Goal: Task Accomplishment & Management: Use online tool/utility

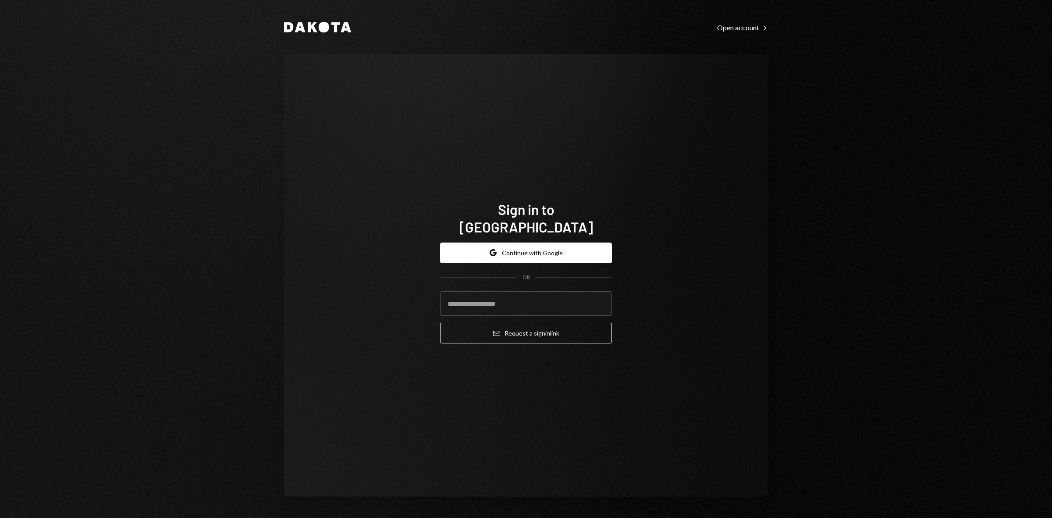
click at [542, 244] on button "Google Continue with Google" at bounding box center [526, 252] width 172 height 21
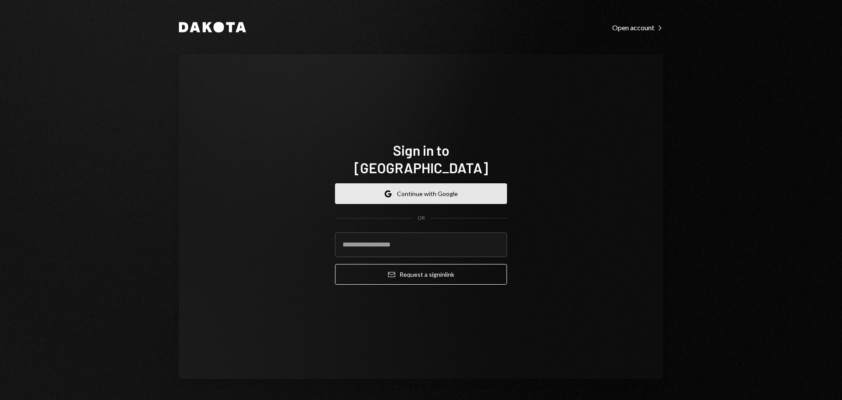
click at [430, 183] on button "Google Continue with Google" at bounding box center [421, 193] width 172 height 21
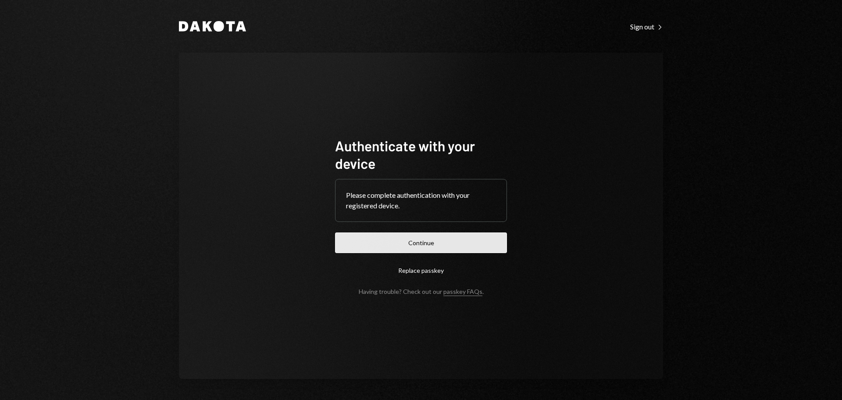
click at [475, 248] on button "Continue" at bounding box center [421, 242] width 172 height 21
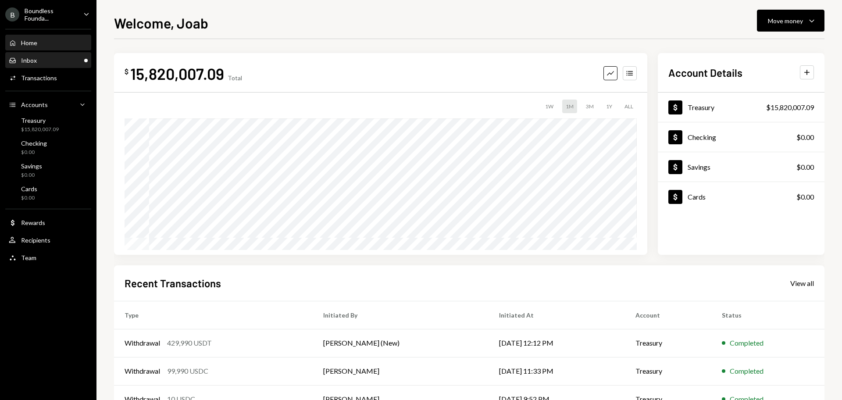
click at [67, 61] on div "Inbox Inbox" at bounding box center [48, 61] width 79 height 8
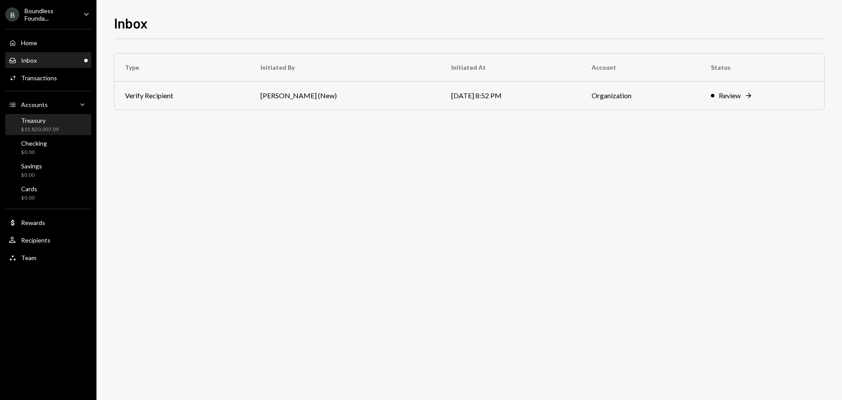
click at [55, 124] on div "Treasury" at bounding box center [40, 120] width 38 height 7
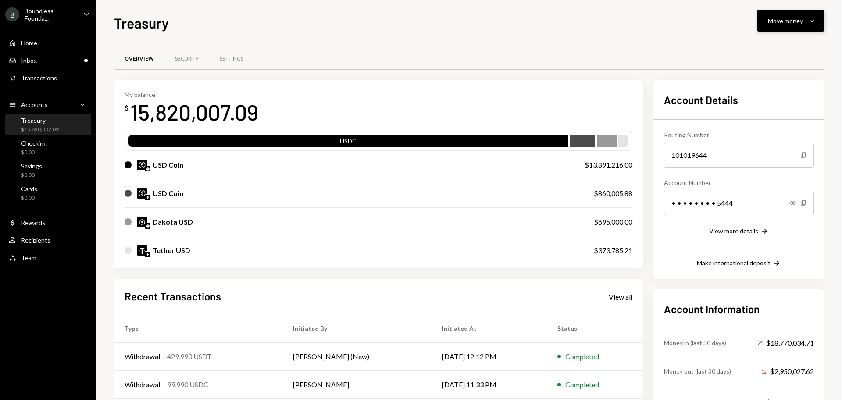
click at [799, 16] on div "Move money" at bounding box center [784, 20] width 35 height 9
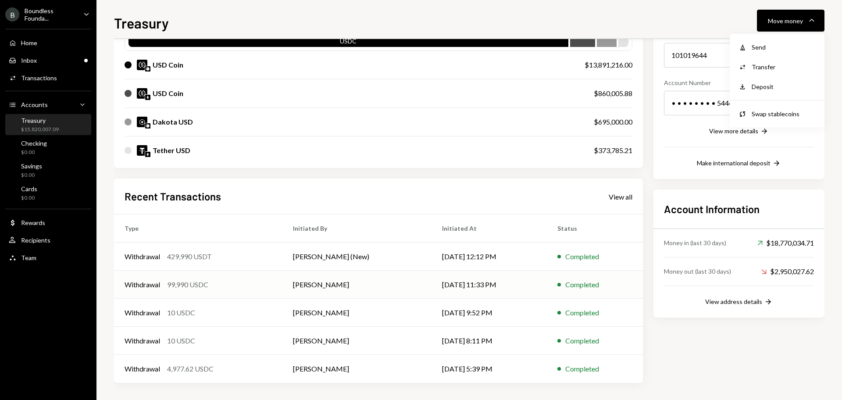
scroll to position [100, 0]
click at [407, 312] on td "[PERSON_NAME]" at bounding box center [356, 312] width 149 height 28
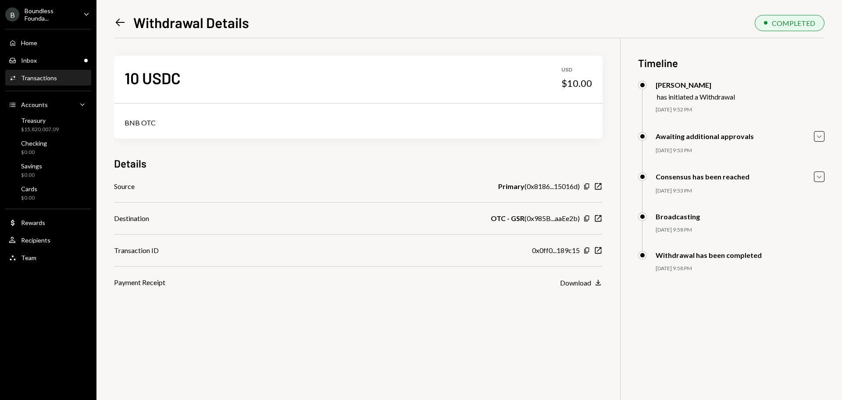
click at [117, 21] on icon at bounding box center [120, 22] width 9 height 7
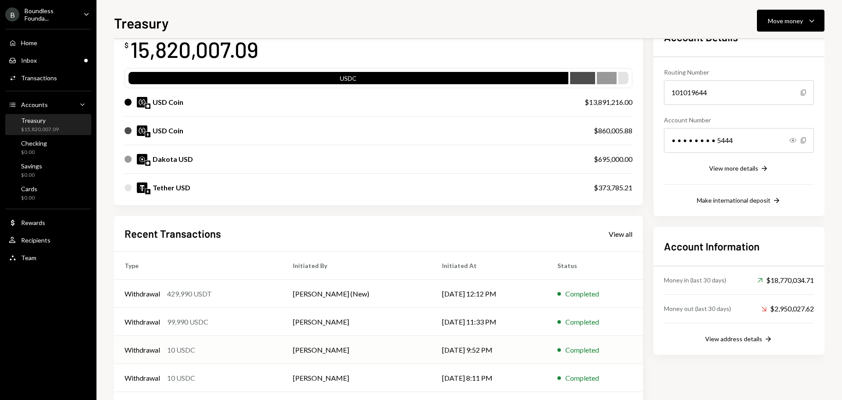
scroll to position [100, 0]
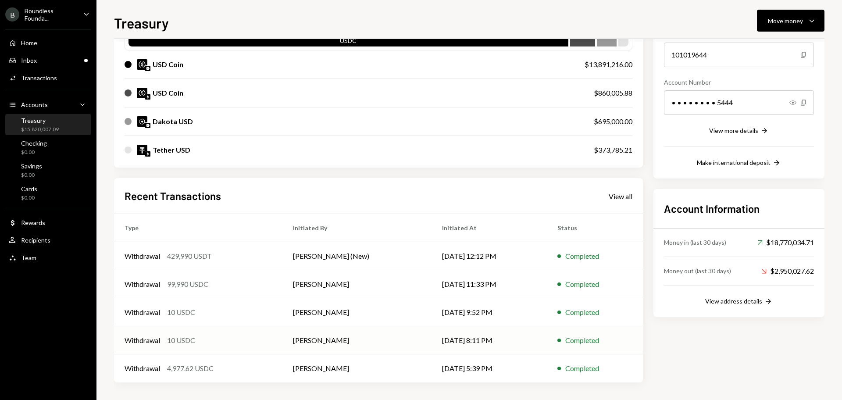
click at [236, 334] on td "Withdrawal 10 USDC" at bounding box center [198, 340] width 168 height 28
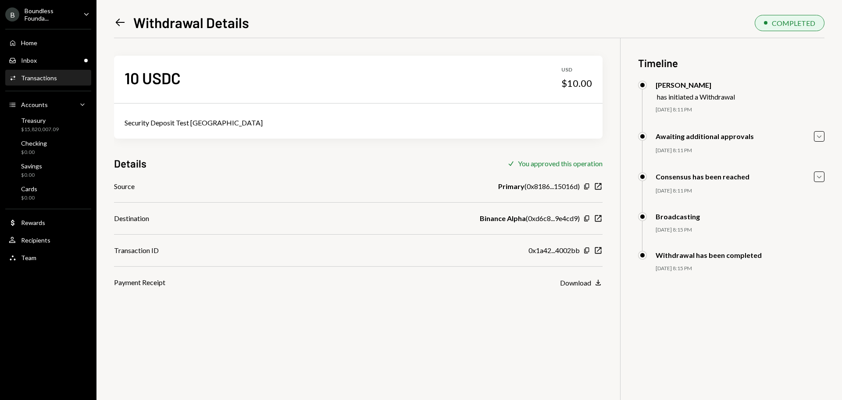
click at [114, 20] on div "Left Arrow Withdrawal Details COMPLETED 10 USDC USD $10.00 Security Deposit Tes…" at bounding box center [468, 200] width 745 height 400
click at [118, 18] on icon "Left Arrow" at bounding box center [120, 22] width 12 height 12
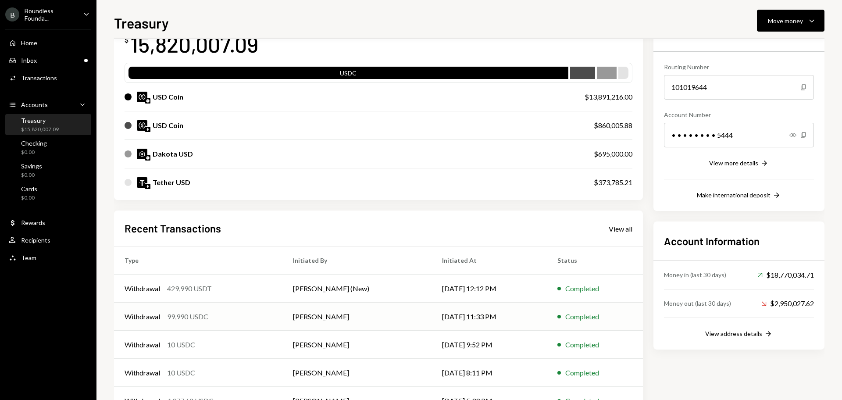
scroll to position [100, 0]
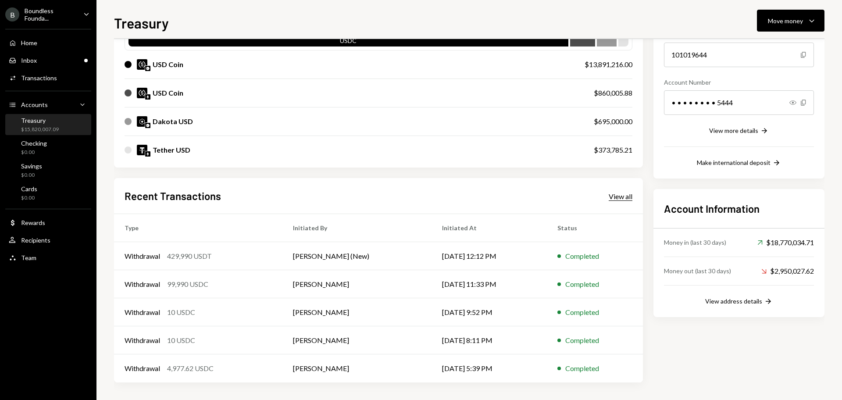
drag, startPoint x: 623, startPoint y: 189, endPoint x: 625, endPoint y: 194, distance: 5.1
click at [623, 190] on div "Recent Transactions View all" at bounding box center [378, 195] width 508 height 14
click at [625, 196] on div "View all" at bounding box center [620, 196] width 24 height 9
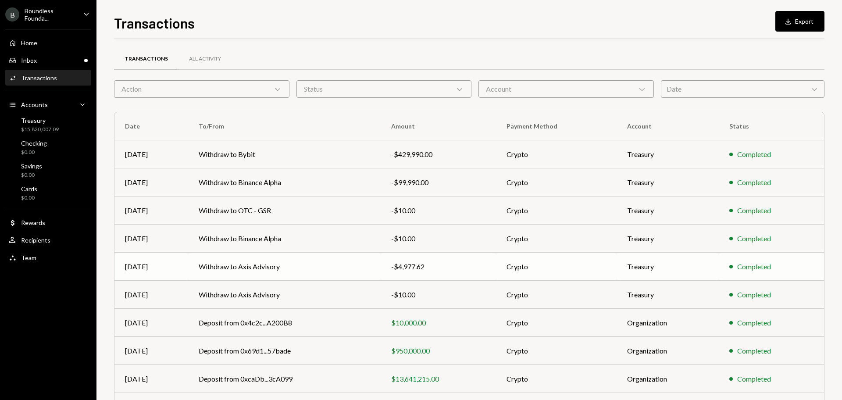
scroll to position [58, 0]
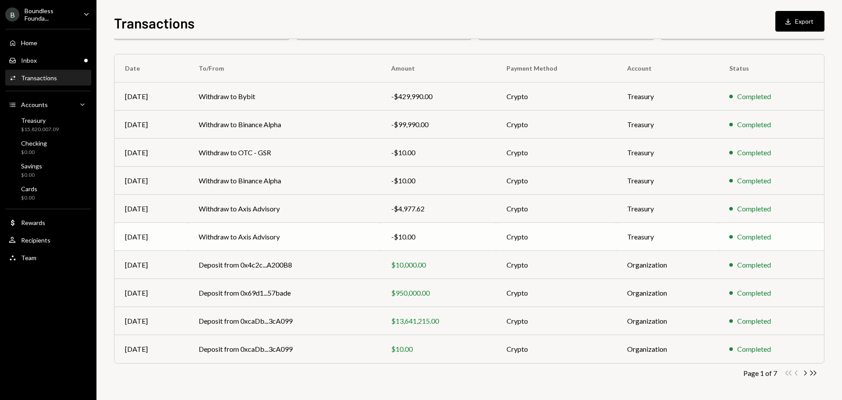
click at [435, 241] on div "-$10.00" at bounding box center [438, 236] width 94 height 11
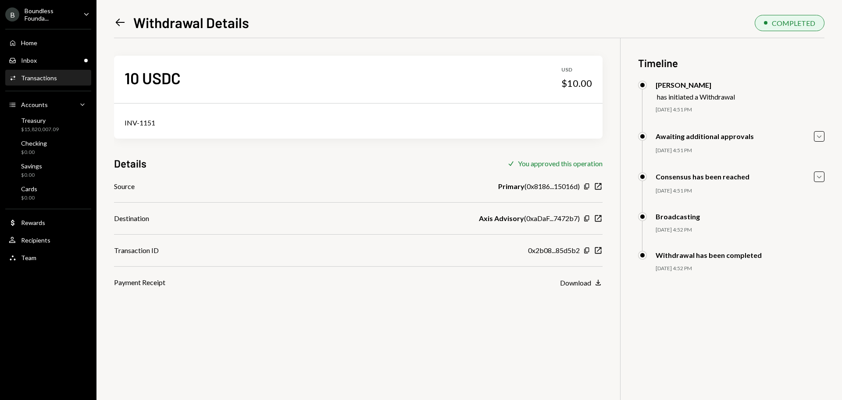
click at [124, 21] on icon "Left Arrow" at bounding box center [120, 22] width 12 height 12
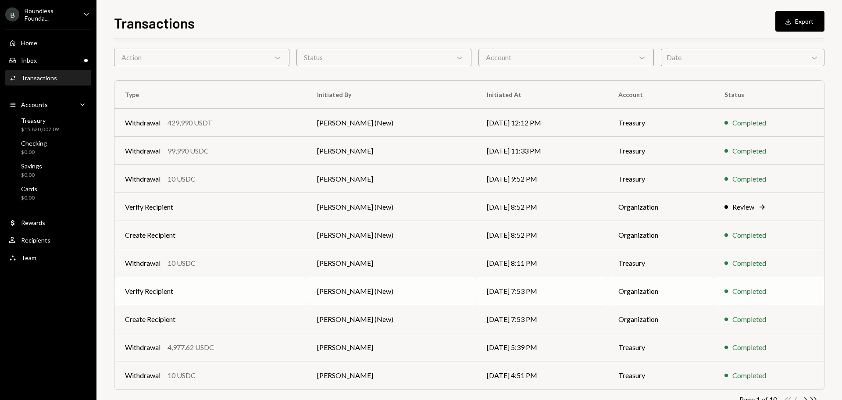
scroll to position [58, 0]
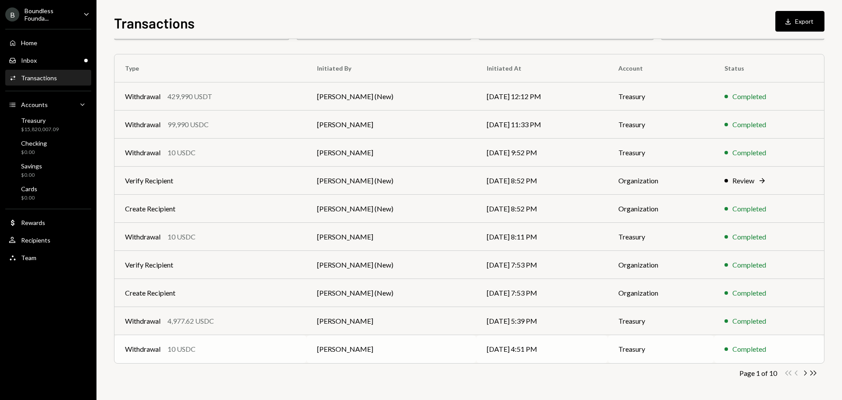
click at [430, 350] on td "Bret Shilliday" at bounding box center [391, 349] width 170 height 28
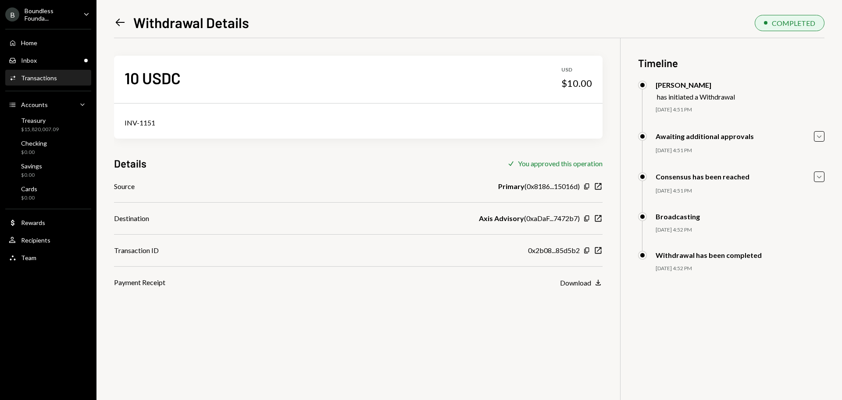
click at [119, 21] on icon "Left Arrow" at bounding box center [120, 22] width 12 height 12
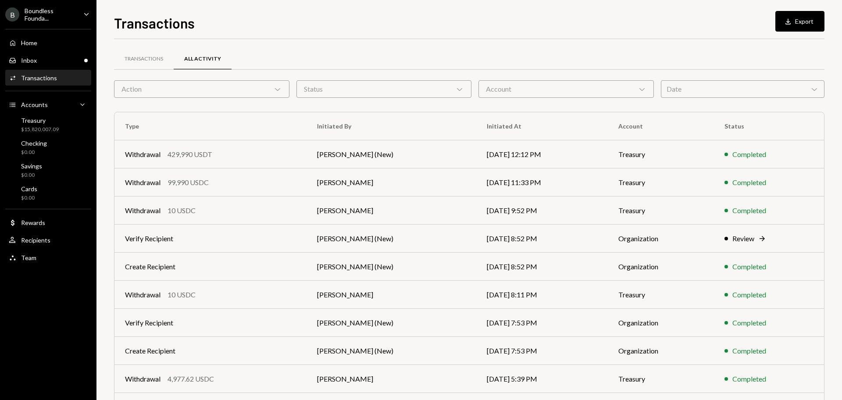
click at [231, 92] on div "Action Chevron Down" at bounding box center [201, 89] width 175 height 18
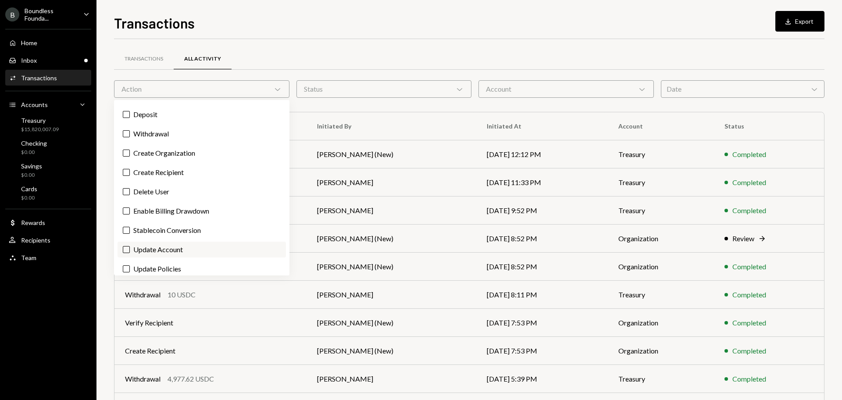
scroll to position [98, 0]
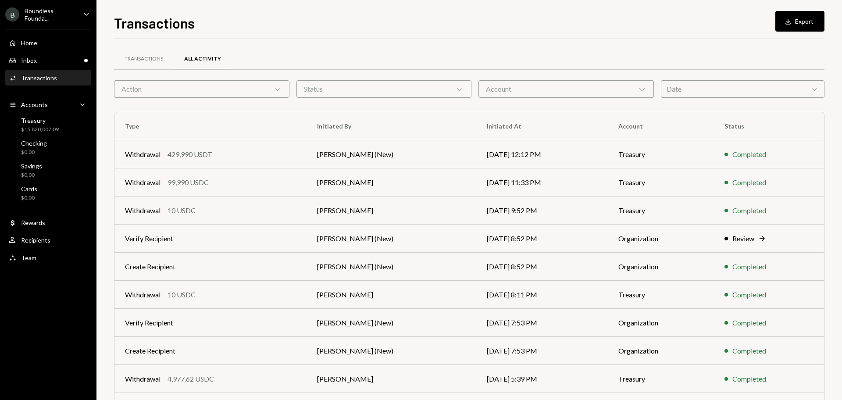
click at [562, 66] on div "Transactions All Activity" at bounding box center [469, 59] width 710 height 22
click at [432, 99] on div "Transactions All Activity Action Chevron Down Status Chevron Down Account Chevr…" at bounding box center [469, 255] width 710 height 405
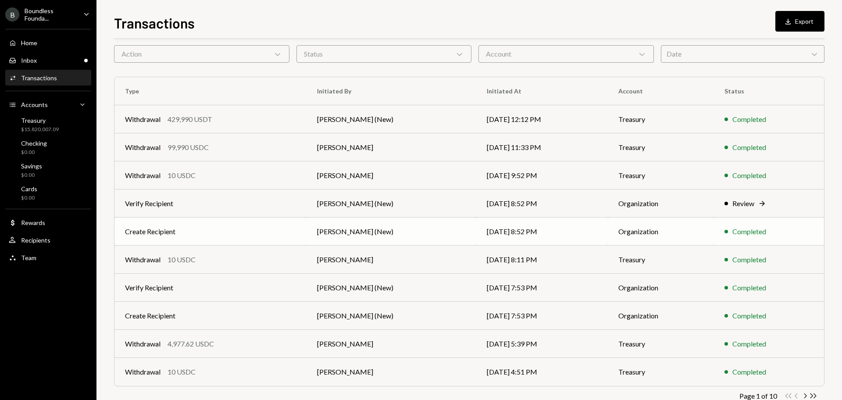
scroll to position [58, 0]
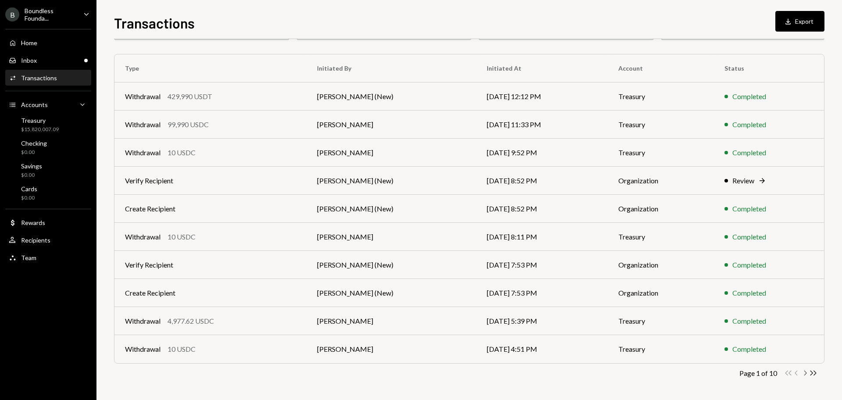
click at [807, 375] on icon "Chevron Right" at bounding box center [804, 373] width 8 height 8
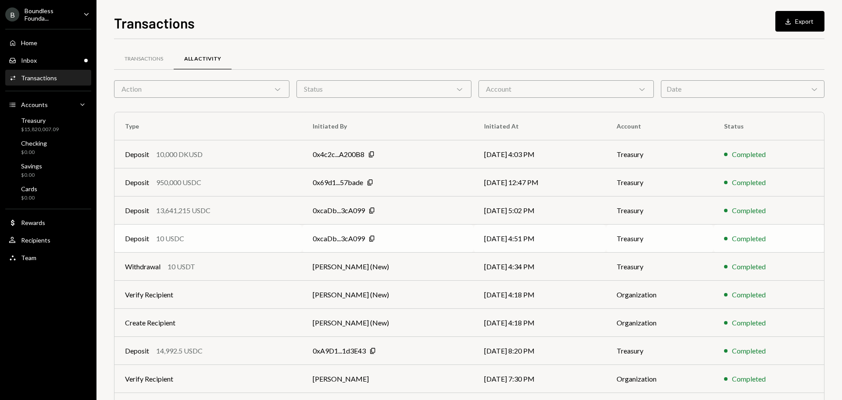
click at [214, 239] on div "Deposit 10 USDC" at bounding box center [208, 238] width 167 height 11
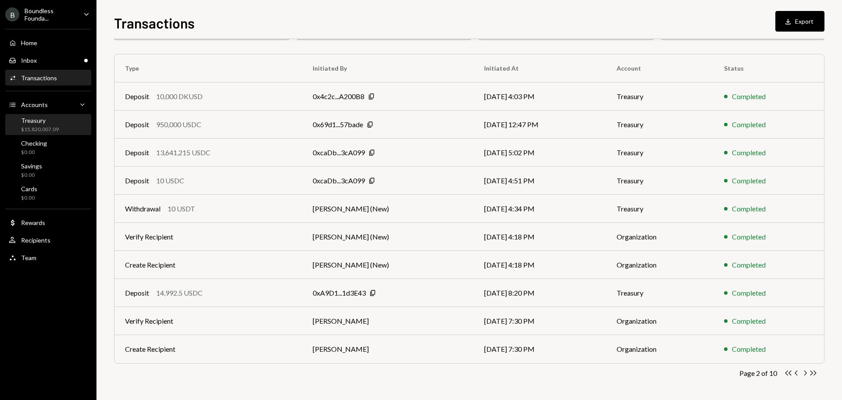
click at [53, 128] on div "$15,820,007.09" at bounding box center [40, 129] width 38 height 7
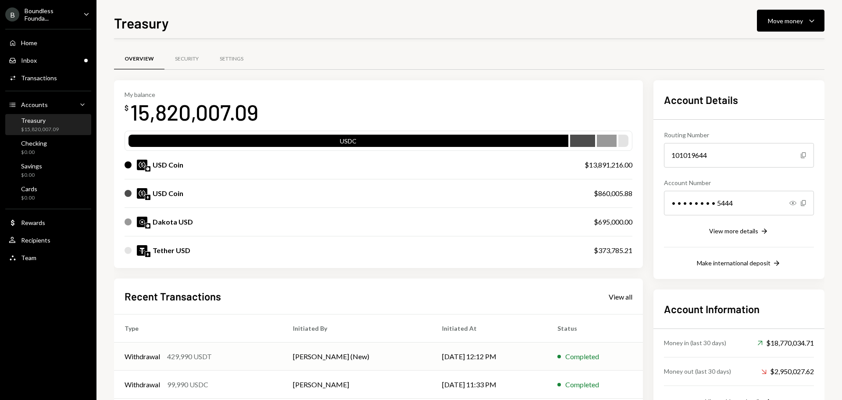
scroll to position [100, 0]
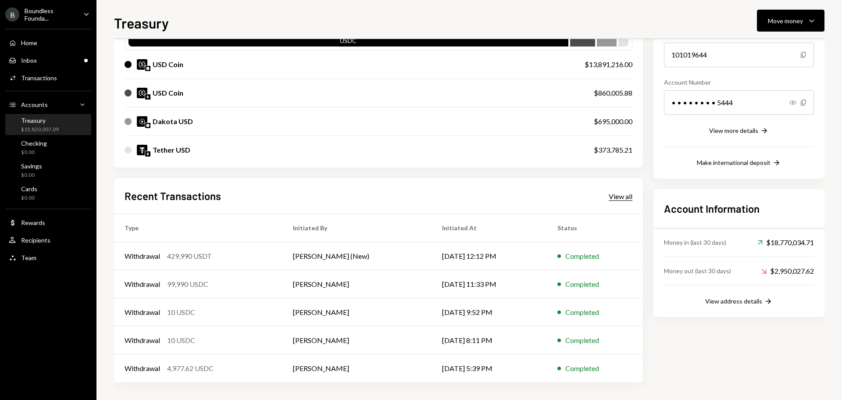
click at [620, 197] on div "View all" at bounding box center [620, 196] width 24 height 9
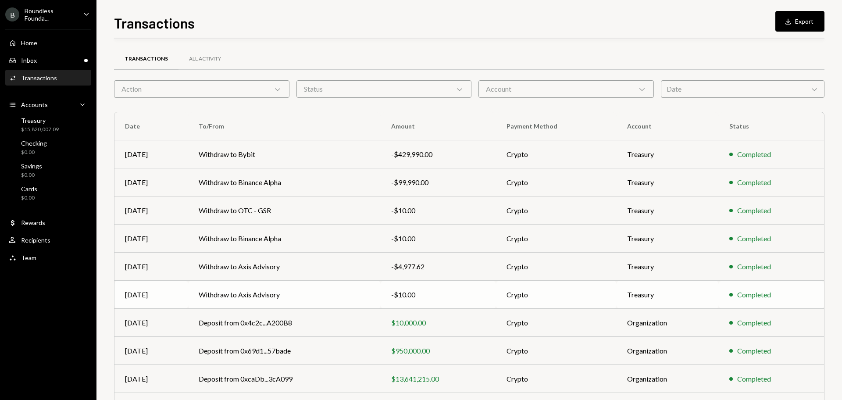
scroll to position [58, 0]
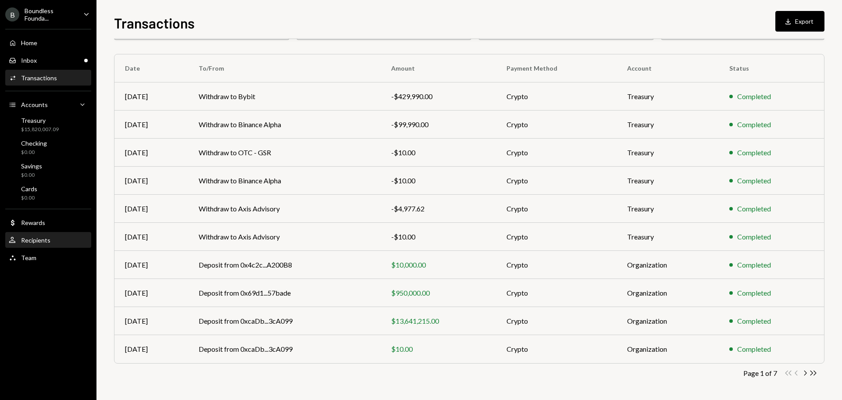
click at [45, 236] on div "Recipients" at bounding box center [35, 239] width 29 height 7
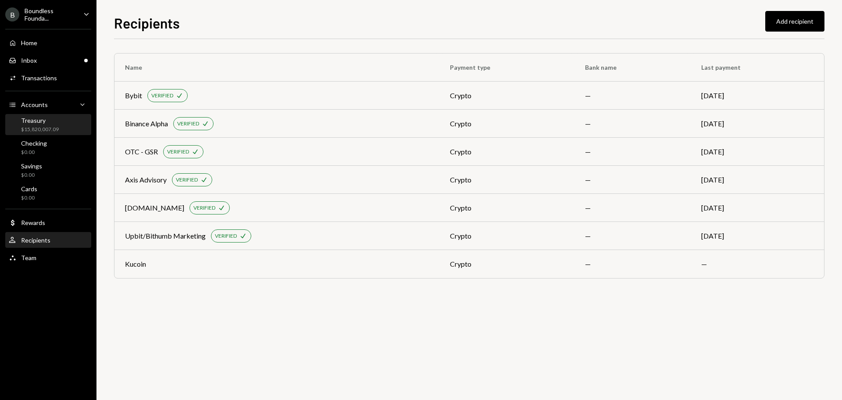
click at [66, 127] on div "Treasury $15,820,007.09" at bounding box center [48, 125] width 79 height 17
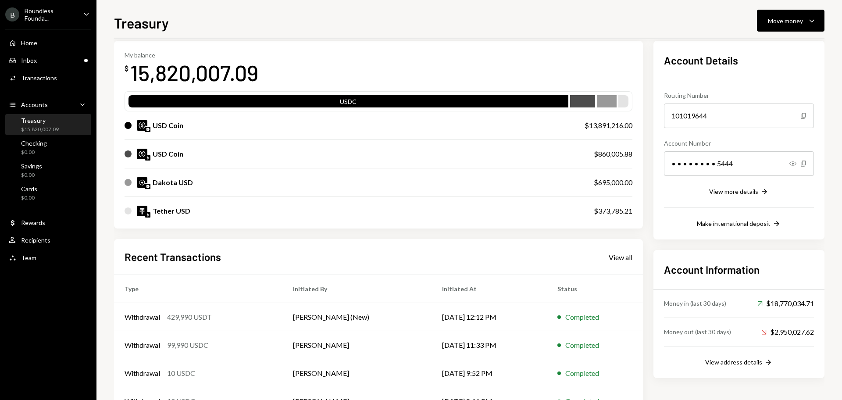
scroll to position [55, 0]
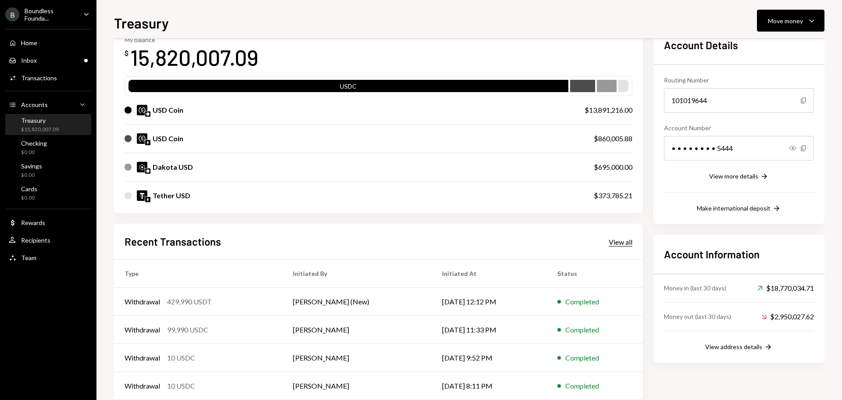
click at [625, 240] on div "View all" at bounding box center [620, 242] width 24 height 9
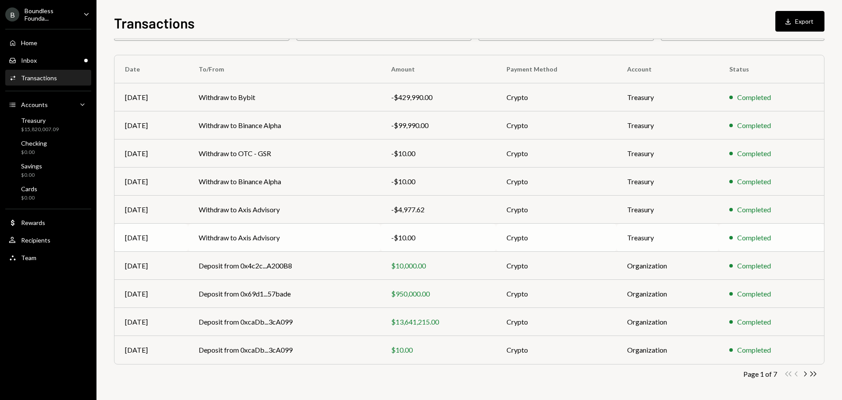
scroll to position [58, 0]
click at [803, 373] on icon "Chevron Right" at bounding box center [804, 373] width 8 height 8
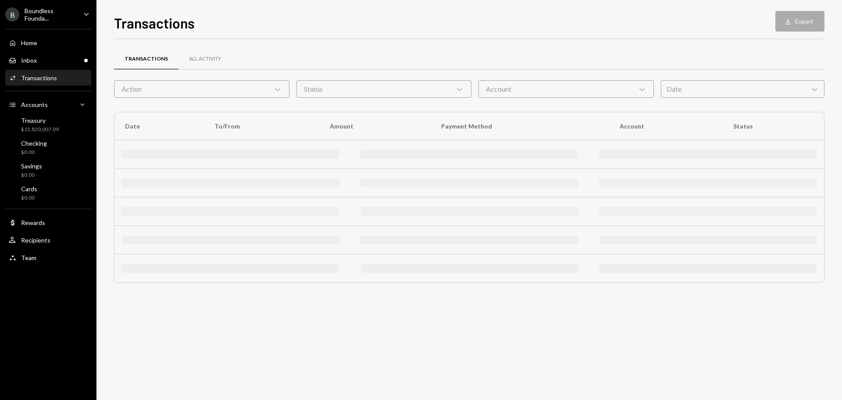
scroll to position [0, 0]
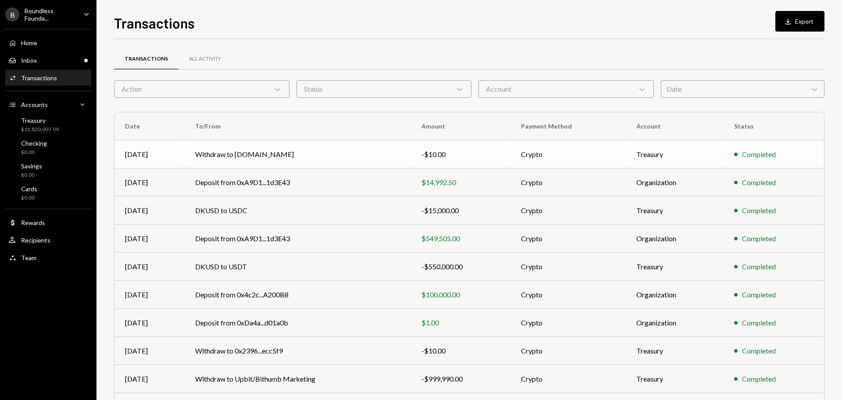
click at [333, 158] on td "Withdraw to Gate.io" at bounding box center [298, 154] width 226 height 28
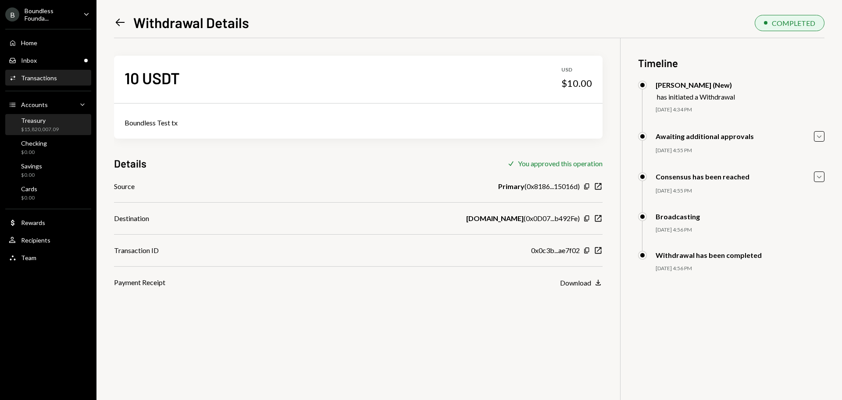
click at [51, 125] on div "Treasury $15,820,007.09" at bounding box center [40, 125] width 38 height 17
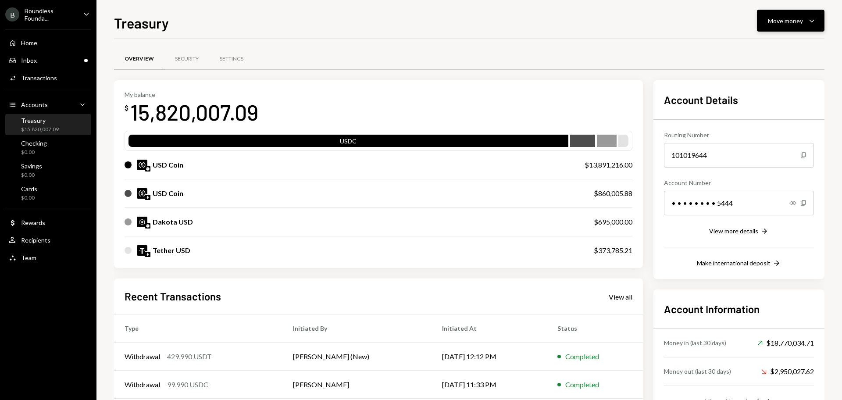
click at [774, 28] on button "Move money Caret Down" at bounding box center [789, 21] width 67 height 22
click at [768, 49] on div "Send" at bounding box center [783, 47] width 64 height 9
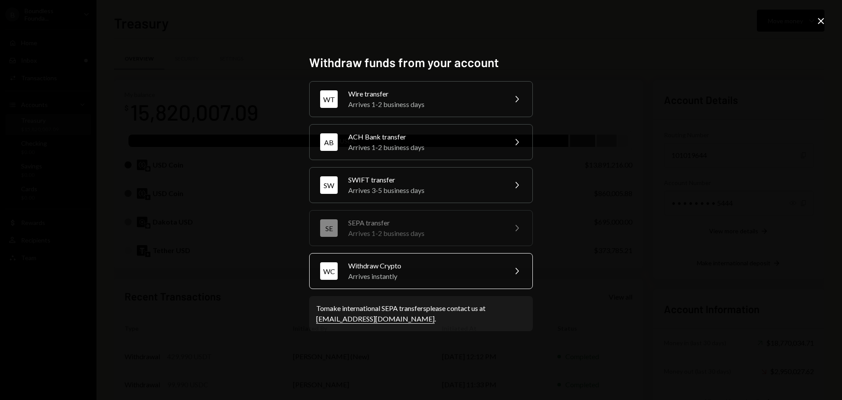
click at [427, 269] on div "Withdraw Crypto" at bounding box center [424, 265] width 153 height 11
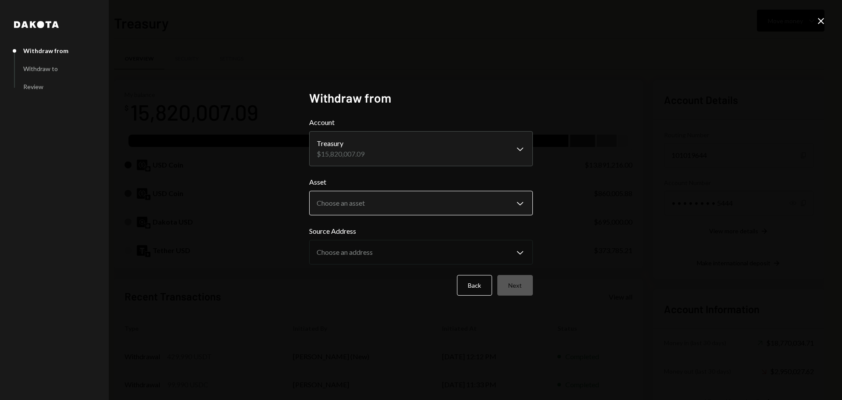
click at [399, 210] on body "B Boundless Founda... Caret Down Home Home Inbox Inbox Activities Transactions …" at bounding box center [421, 200] width 842 height 400
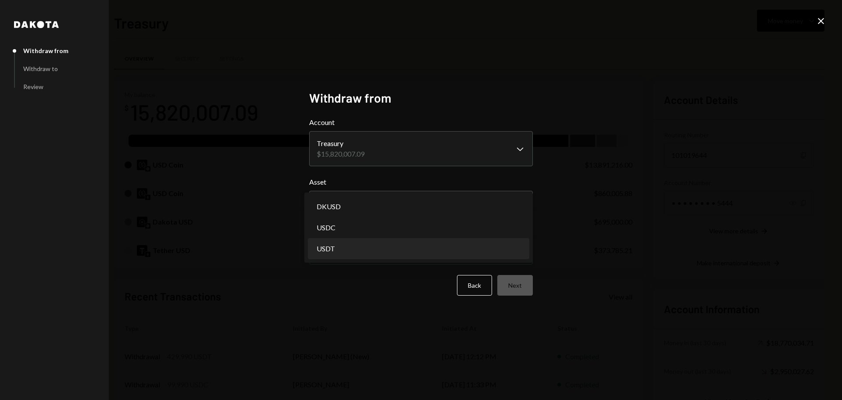
select select "****"
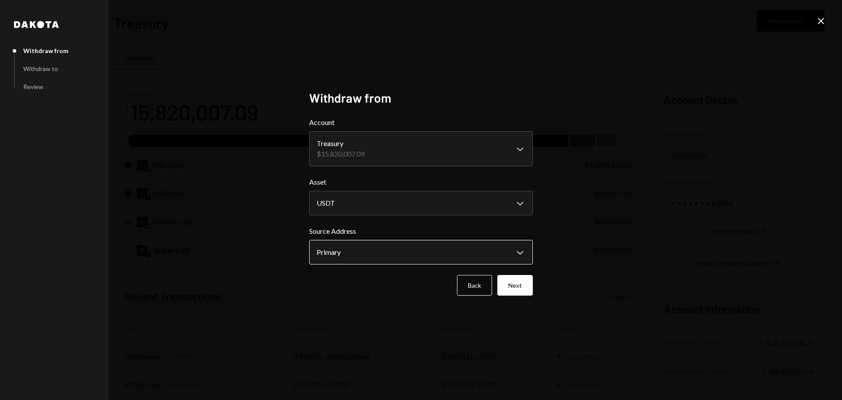
click at [386, 254] on body "B Boundless Founda... Caret Down Home Home Inbox Inbox Activities Transactions …" at bounding box center [421, 200] width 842 height 400
click at [616, 238] on div "**********" at bounding box center [421, 200] width 842 height 400
click at [516, 289] on button "Next" at bounding box center [515, 285] width 36 height 21
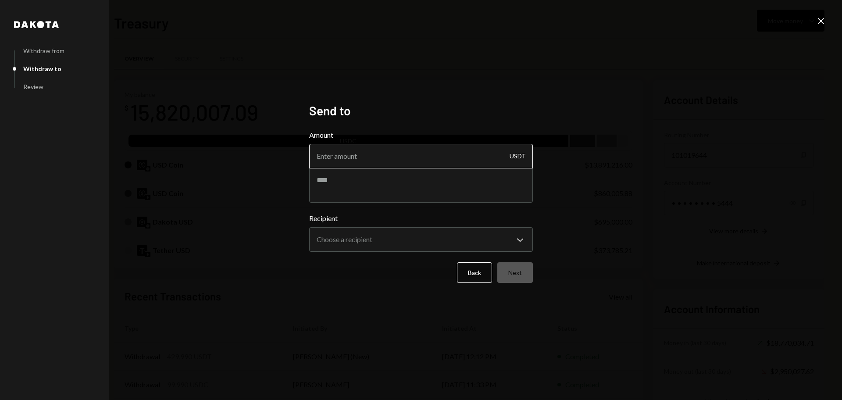
click at [380, 160] on input "Amount" at bounding box center [421, 156] width 224 height 25
type input "99990"
click at [404, 185] on textarea at bounding box center [421, 184] width 224 height 35
type textarea "**********"
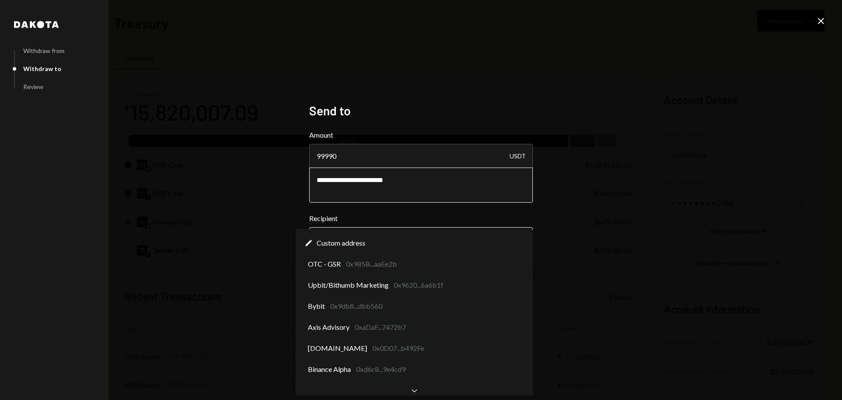
click at [351, 238] on body "B Boundless Founda... Caret Down Home Home Inbox Inbox Activities Transactions …" at bounding box center [421, 200] width 842 height 400
select select "**********"
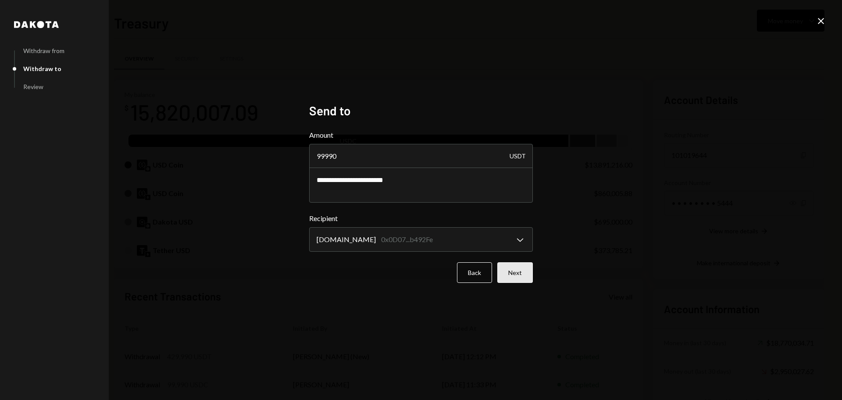
click at [514, 273] on button "Next" at bounding box center [515, 272] width 36 height 21
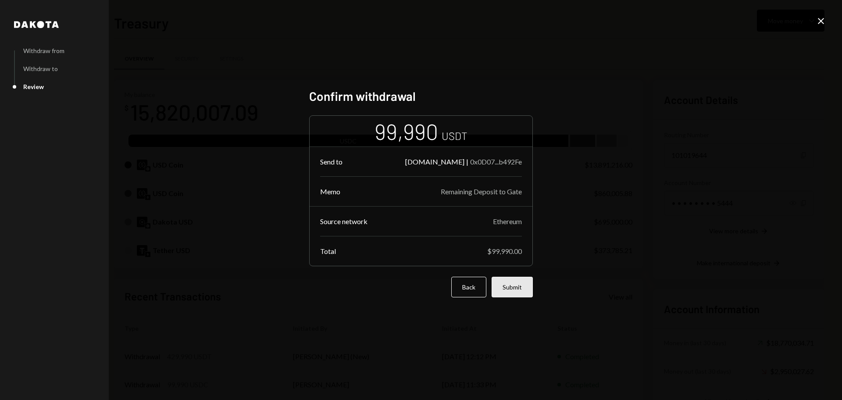
click at [515, 290] on button "Submit" at bounding box center [511, 287] width 41 height 21
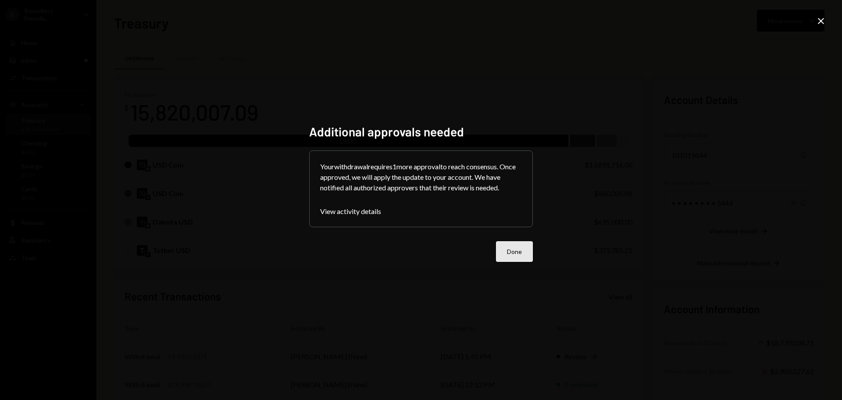
click at [515, 241] on button "Done" at bounding box center [514, 251] width 37 height 21
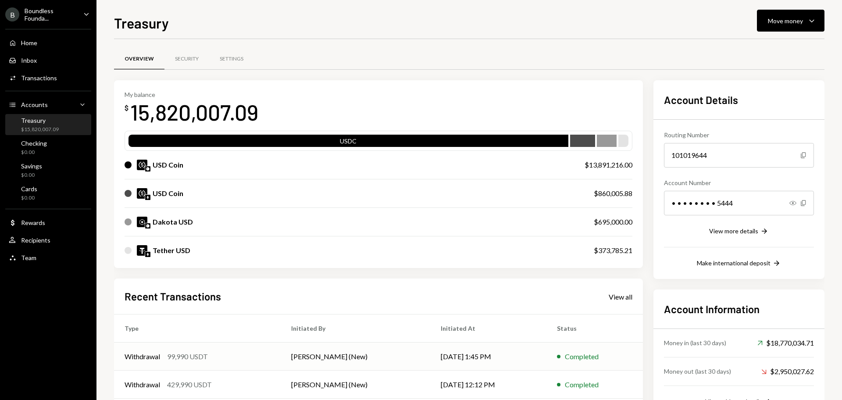
click at [354, 362] on td "[PERSON_NAME] (New)" at bounding box center [355, 356] width 149 height 28
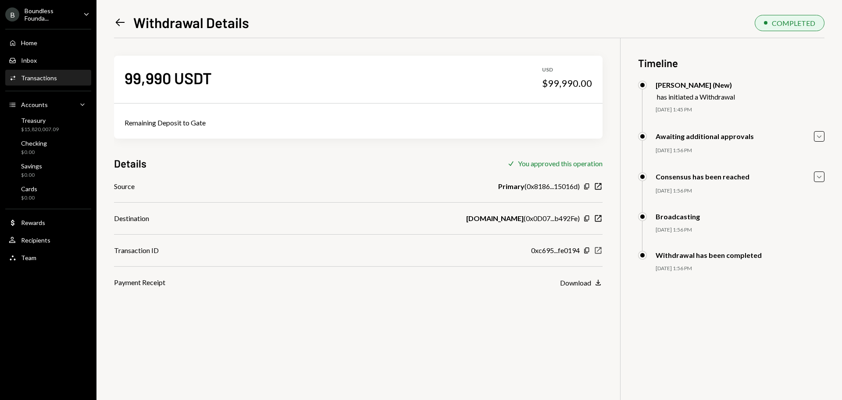
click at [598, 252] on icon "New Window" at bounding box center [597, 250] width 9 height 9
